Goal: Transaction & Acquisition: Book appointment/travel/reservation

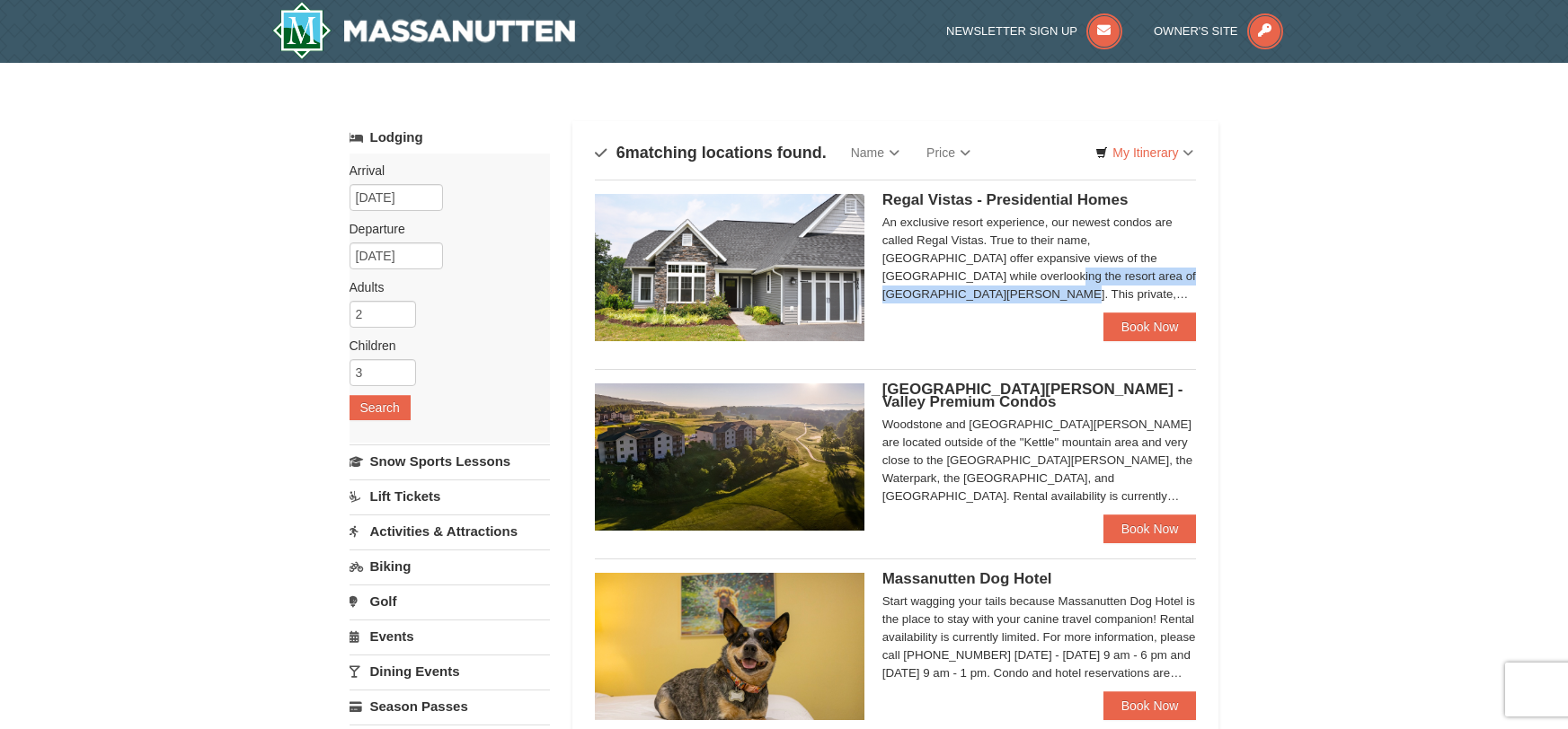
click at [1082, 273] on div "An exclusive resort experience, our newest condos are called Regal Vistas. True…" at bounding box center [1039, 259] width 315 height 90
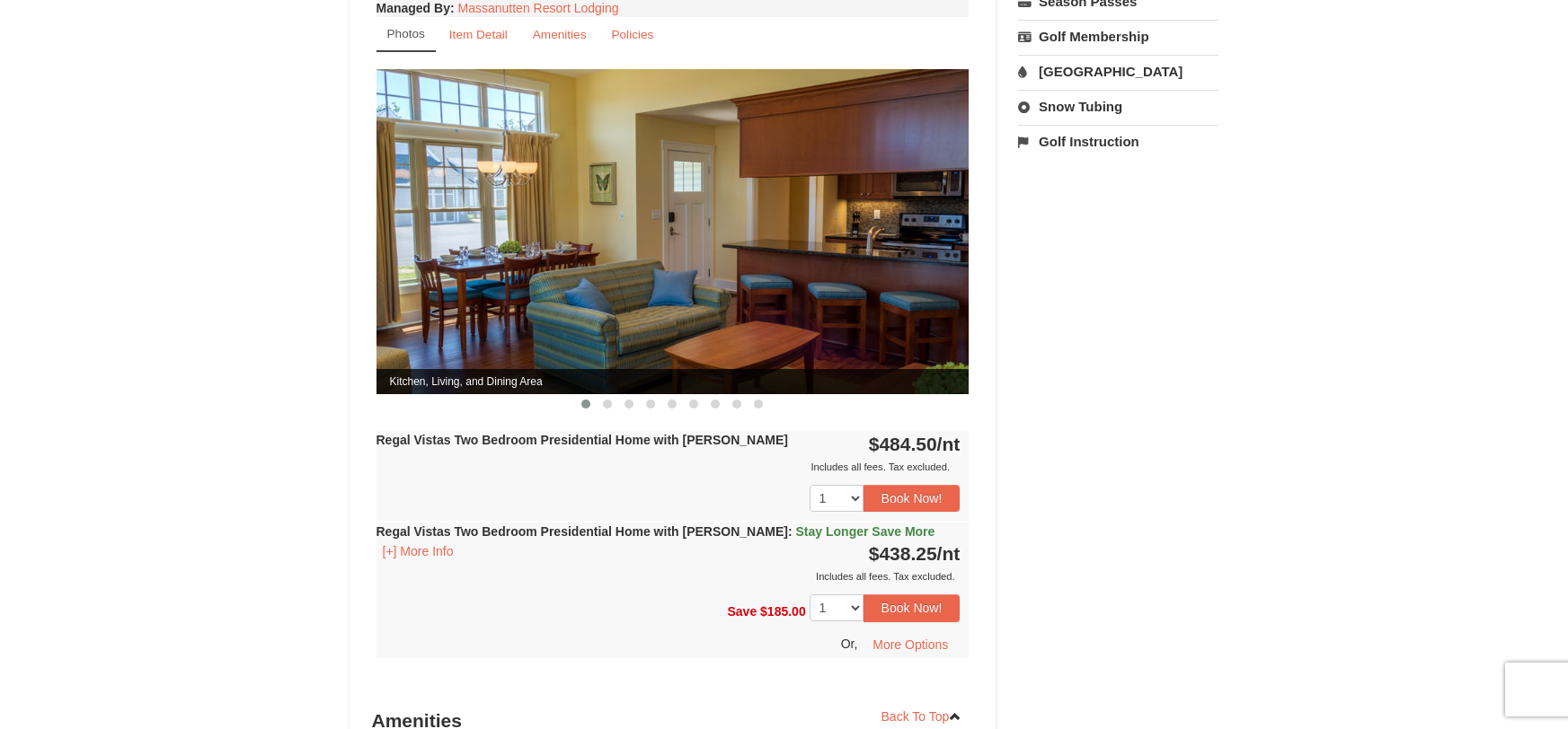
scroll to position [764, 0]
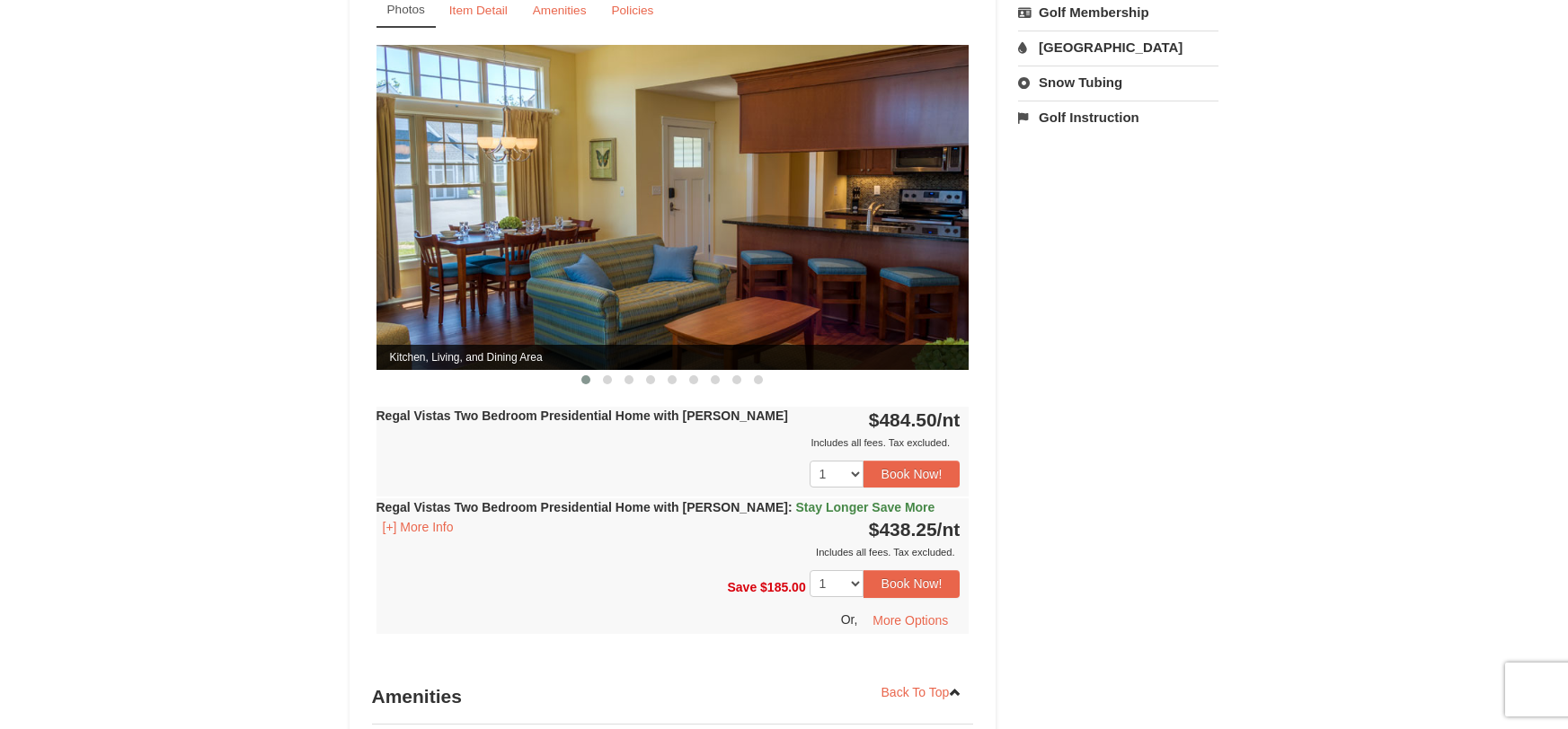
click at [834, 500] on span "Stay Longer Save More" at bounding box center [866, 507] width 139 height 14
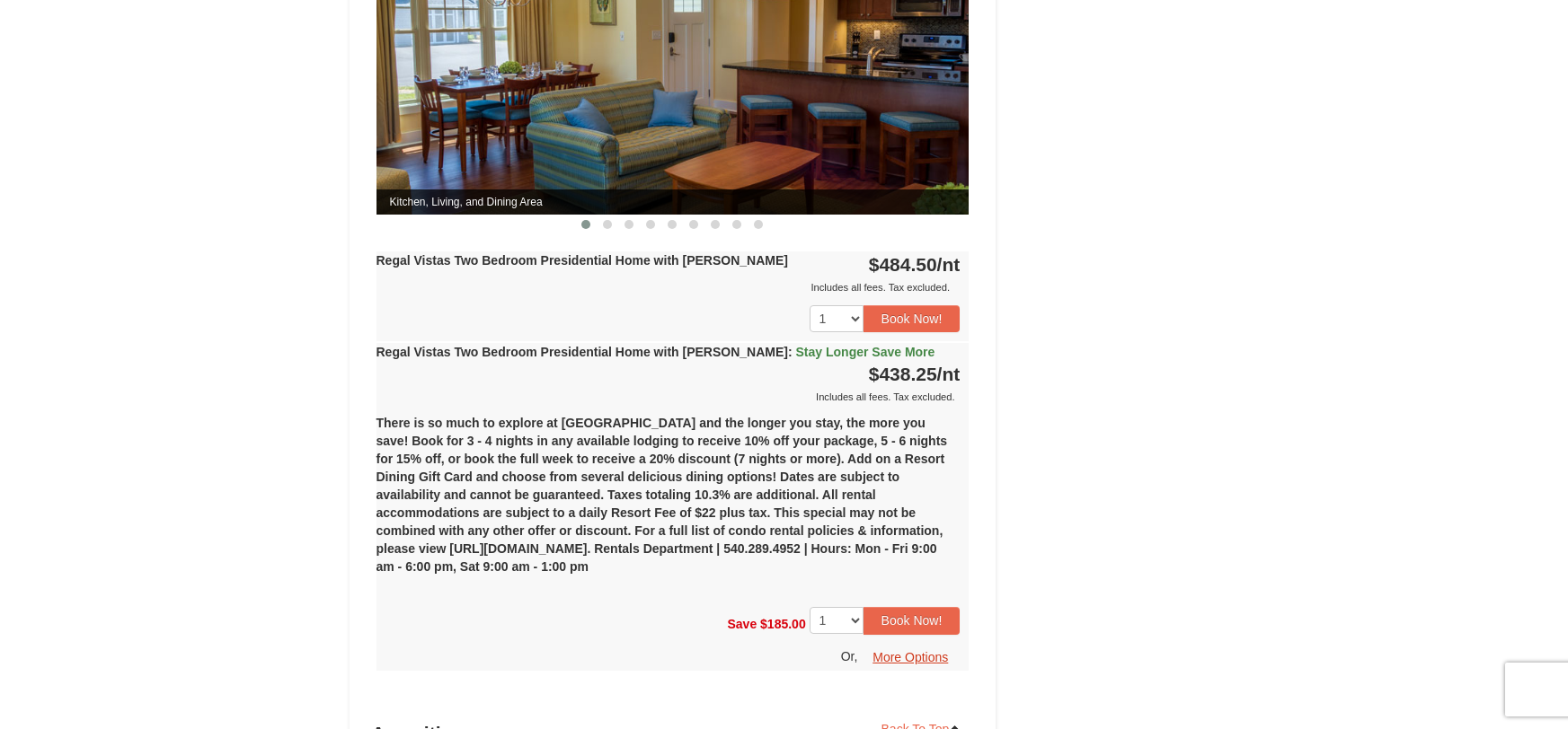
scroll to position [991, 0]
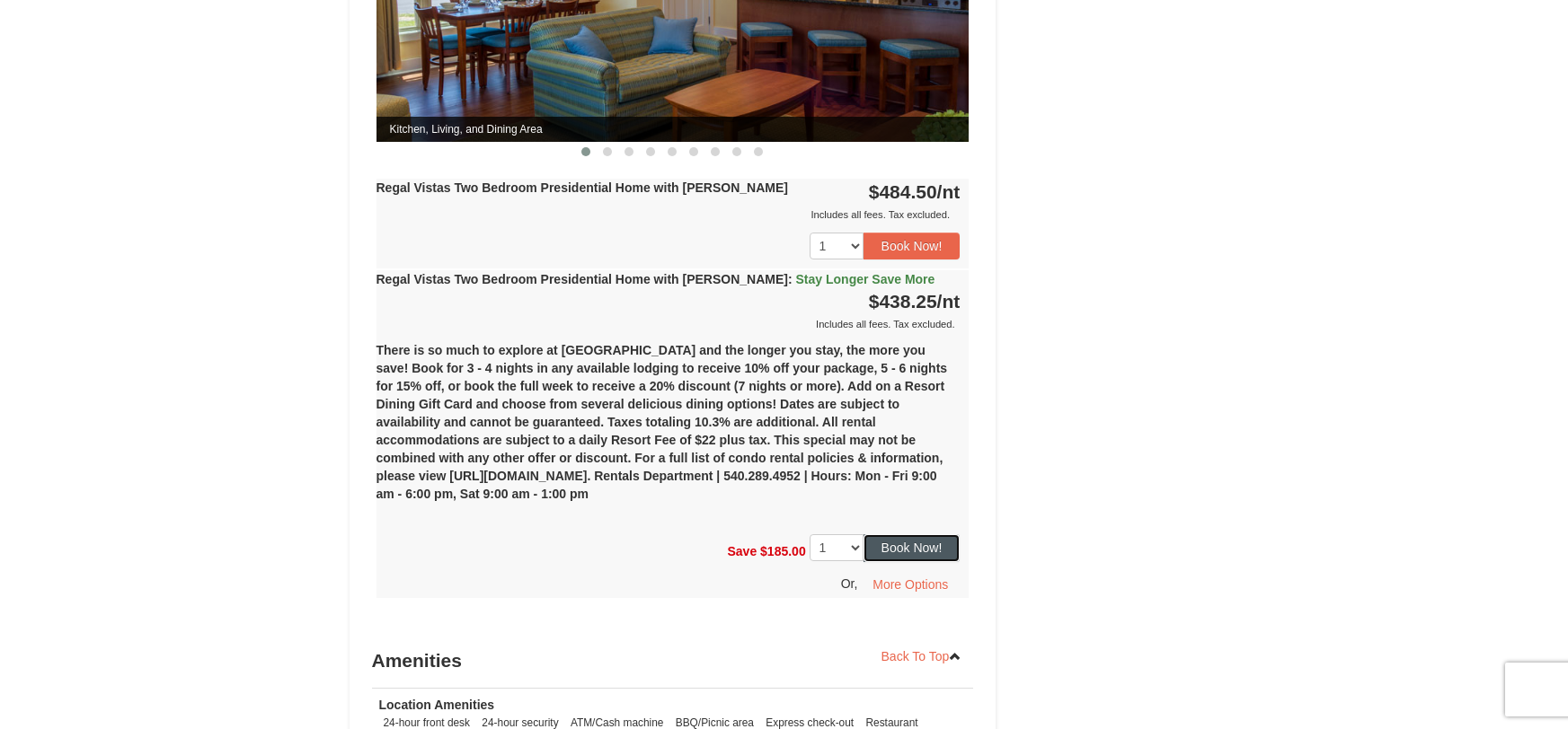
click at [911, 535] on button "Book Now!" at bounding box center [912, 548] width 97 height 27
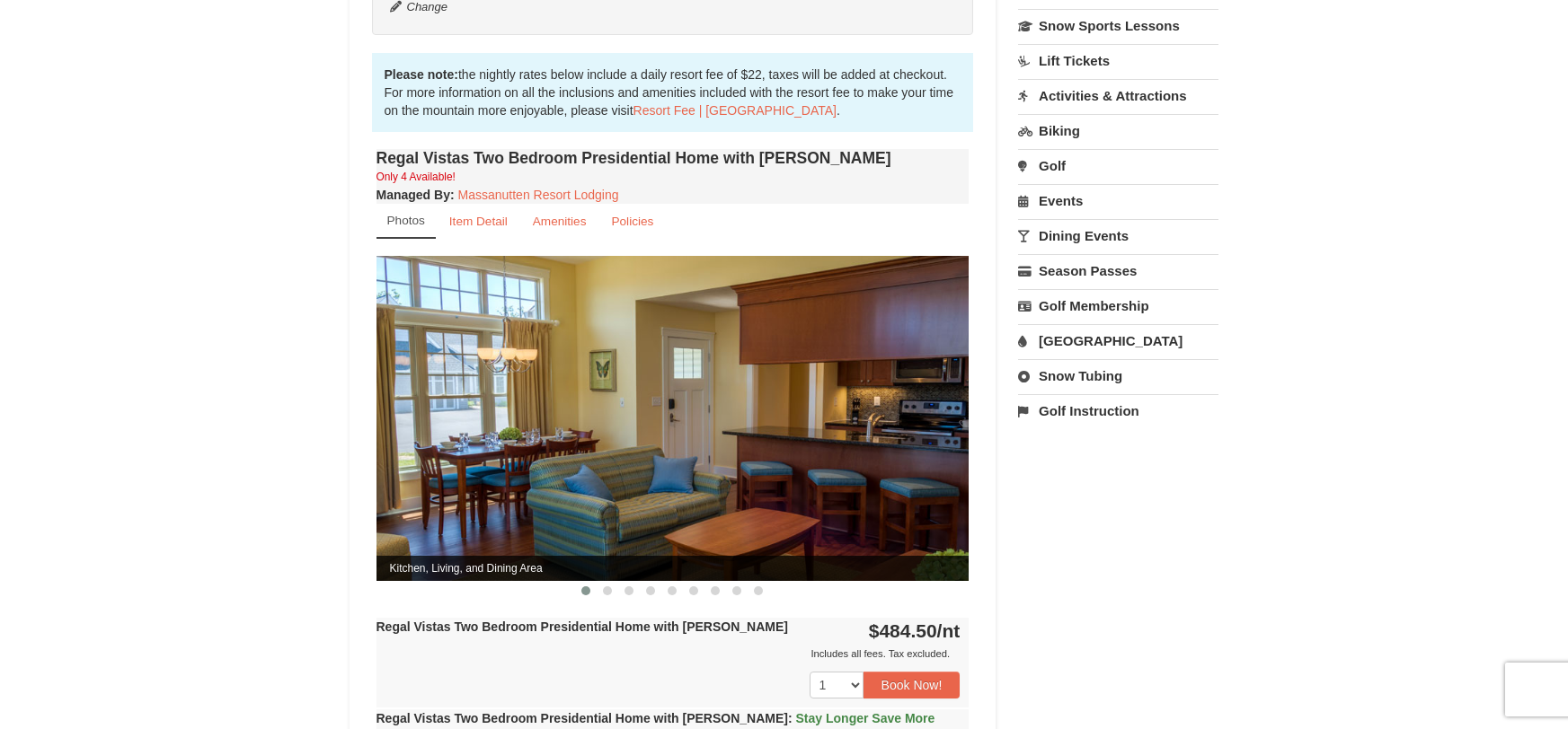
scroll to position [175, 0]
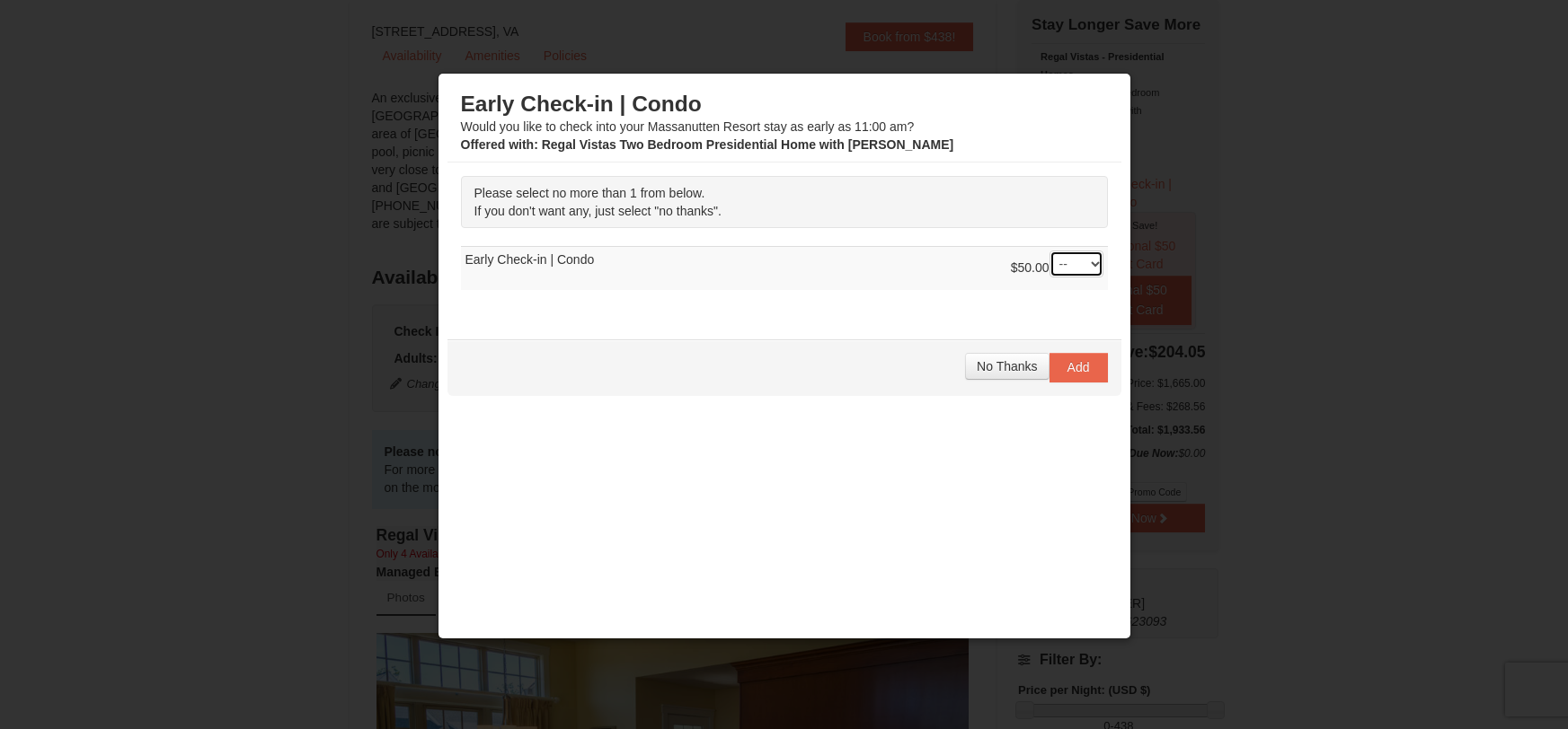
click at [1093, 271] on select "-- 01" at bounding box center [1077, 263] width 54 height 27
select select "1"
click at [1050, 250] on select "-- 01" at bounding box center [1077, 263] width 54 height 27
click at [1081, 370] on span "Add" at bounding box center [1079, 367] width 22 height 14
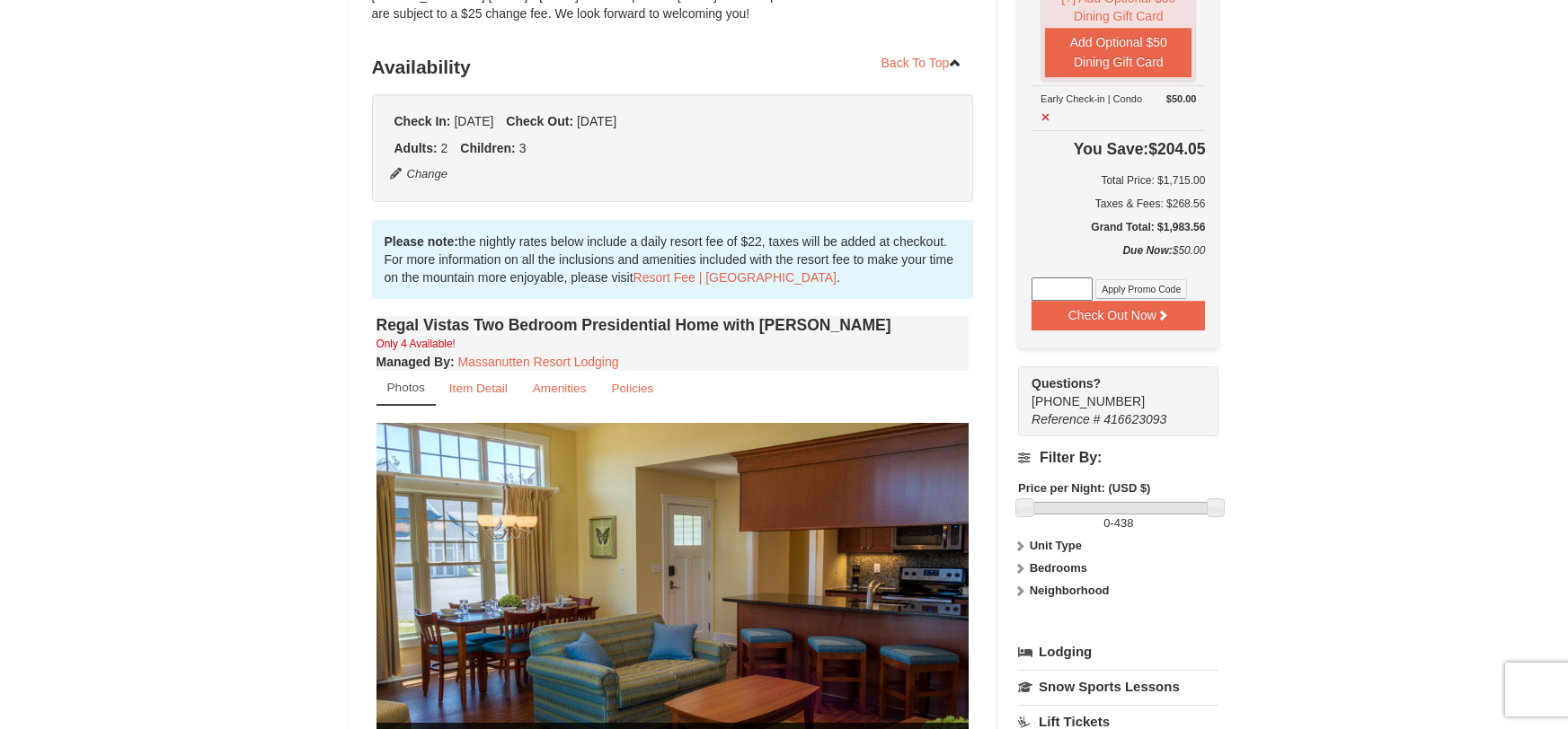
scroll to position [380, 0]
